Goal: Task Accomplishment & Management: Manage account settings

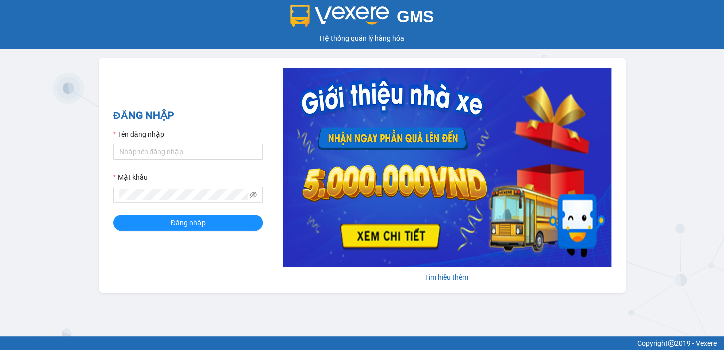
click at [123, 160] on form "Tên đăng nhập Mật khẩu Đăng nhập" at bounding box center [187, 179] width 149 height 101
click at [134, 154] on input "Tên đăng nhập" at bounding box center [187, 152] width 149 height 16
type input "chung.phl"
click at [165, 223] on button "Đăng nhập" at bounding box center [187, 222] width 149 height 16
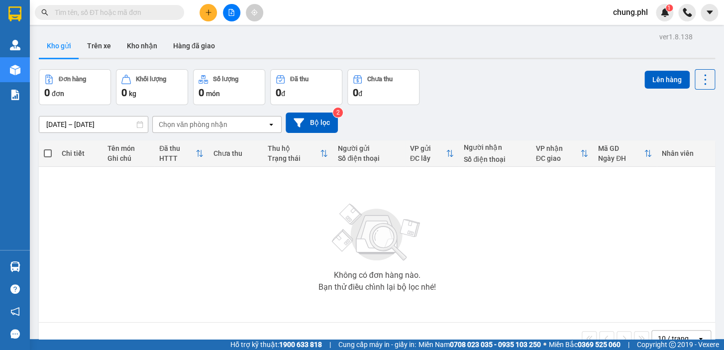
click at [89, 12] on input "text" at bounding box center [113, 12] width 117 height 11
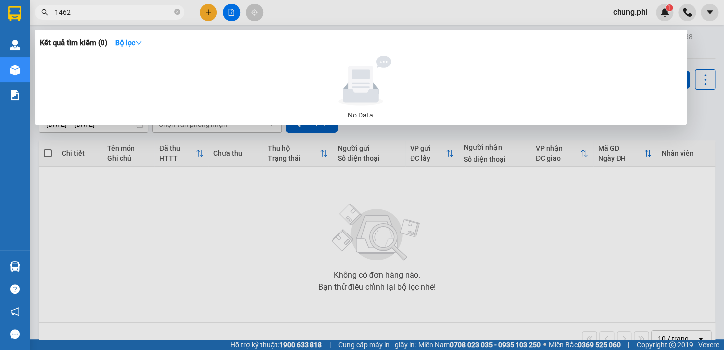
type input "1462"
